Goal: Task Accomplishment & Management: Use online tool/utility

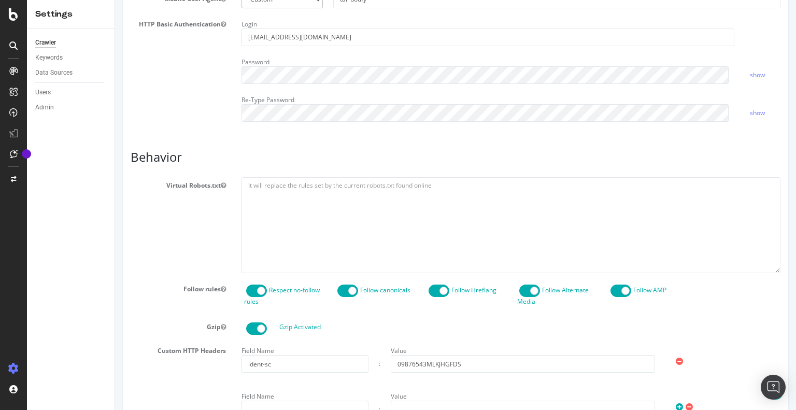
scroll to position [629, 0]
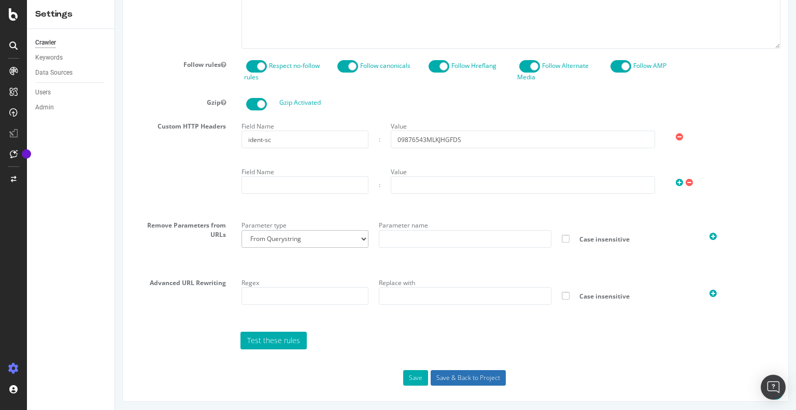
click at [461, 374] on input "Save & Back to Project" at bounding box center [467, 378] width 75 height 16
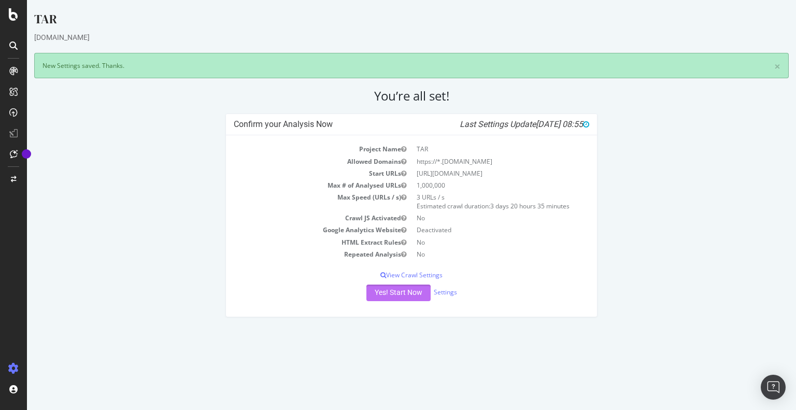
click at [398, 285] on button "Yes! Start Now" at bounding box center [398, 292] width 64 height 17
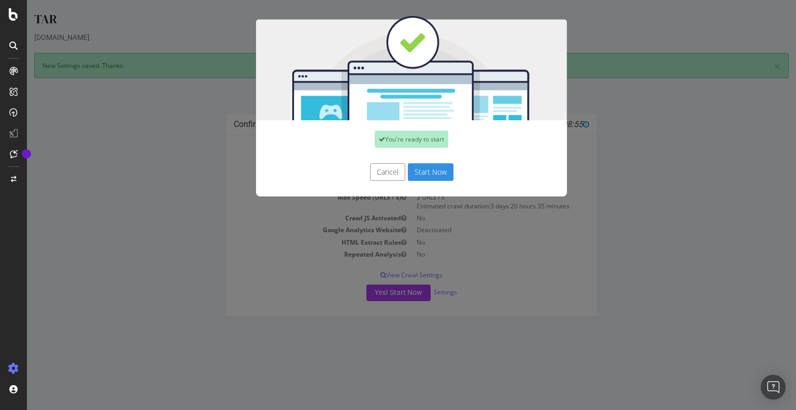
click at [429, 175] on button "Start Now" at bounding box center [431, 172] width 46 height 18
